Goal: Transaction & Acquisition: Purchase product/service

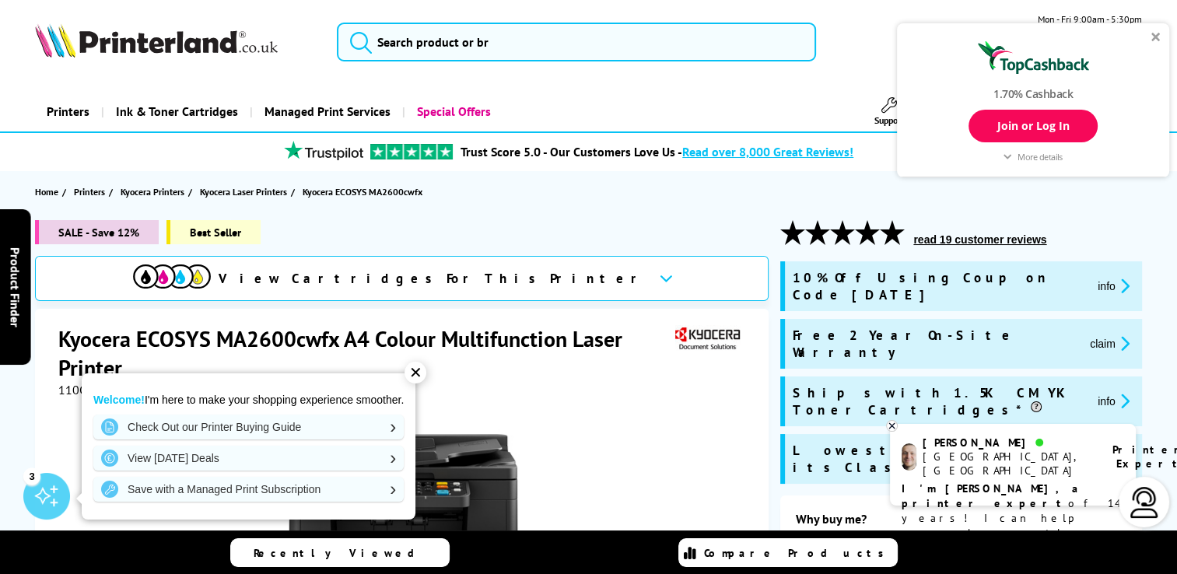
click at [1085, 334] on button "claim" at bounding box center [1109, 343] width 49 height 18
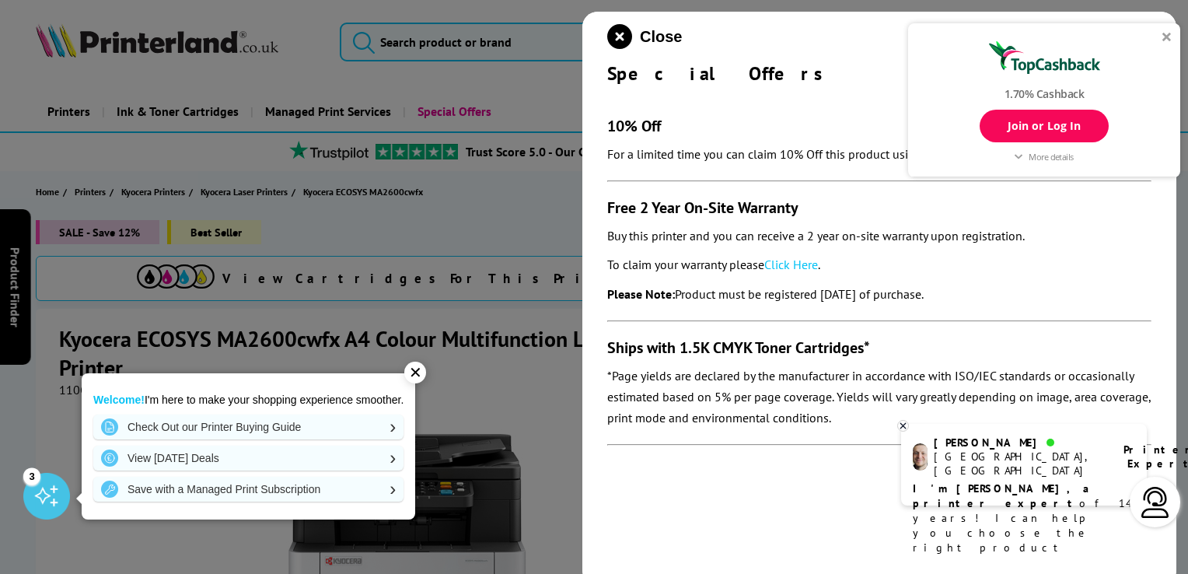
click at [1165, 39] on div at bounding box center [1167, 36] width 9 height 9
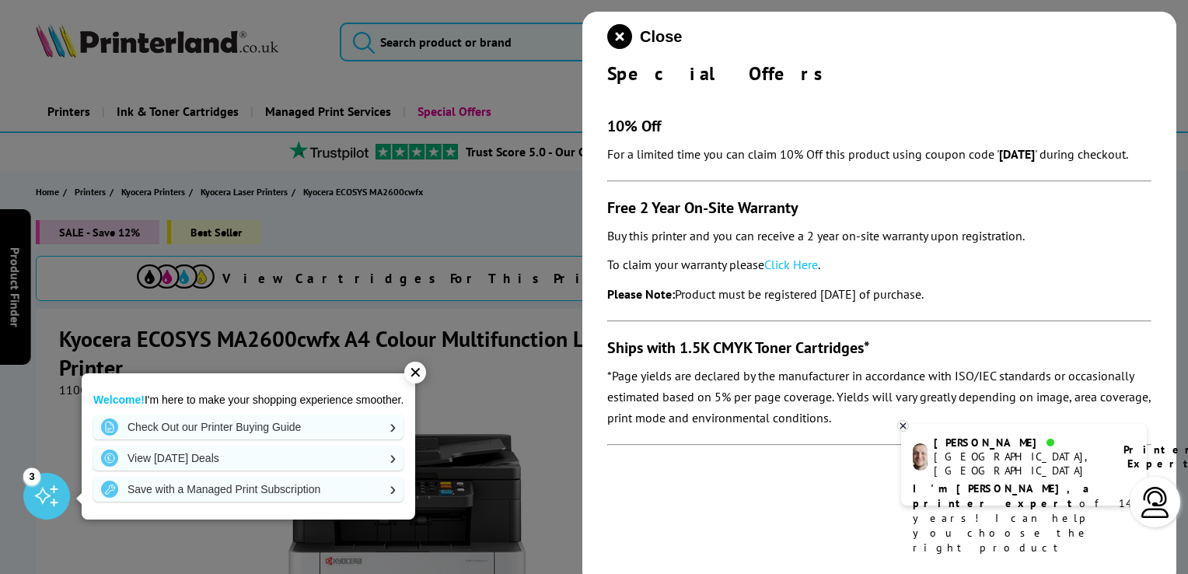
click at [790, 264] on link "Click Here" at bounding box center [791, 265] width 54 height 16
click at [902, 426] on icon at bounding box center [902, 425] width 5 height 5
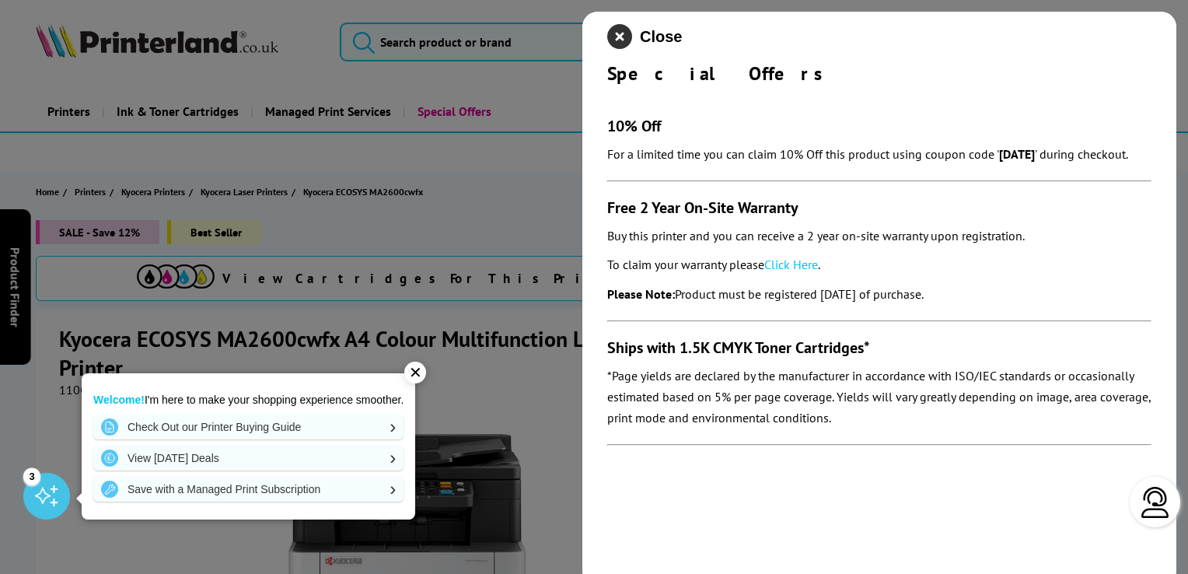
click at [621, 36] on icon "close modal" at bounding box center [619, 36] width 25 height 25
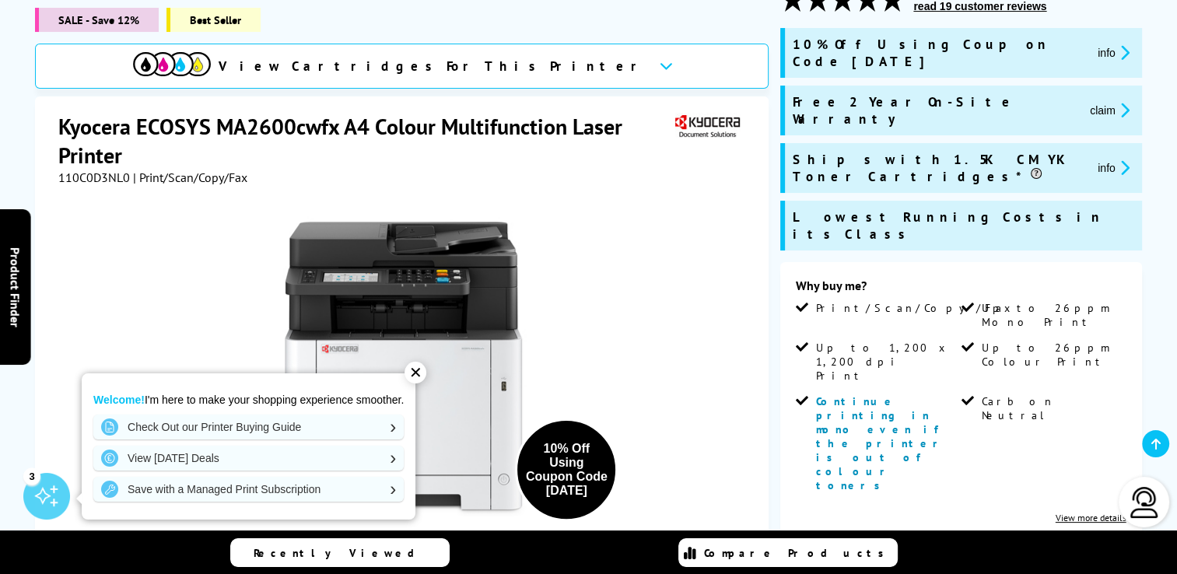
scroll to position [311, 0]
